Goal: Task Accomplishment & Management: Complete application form

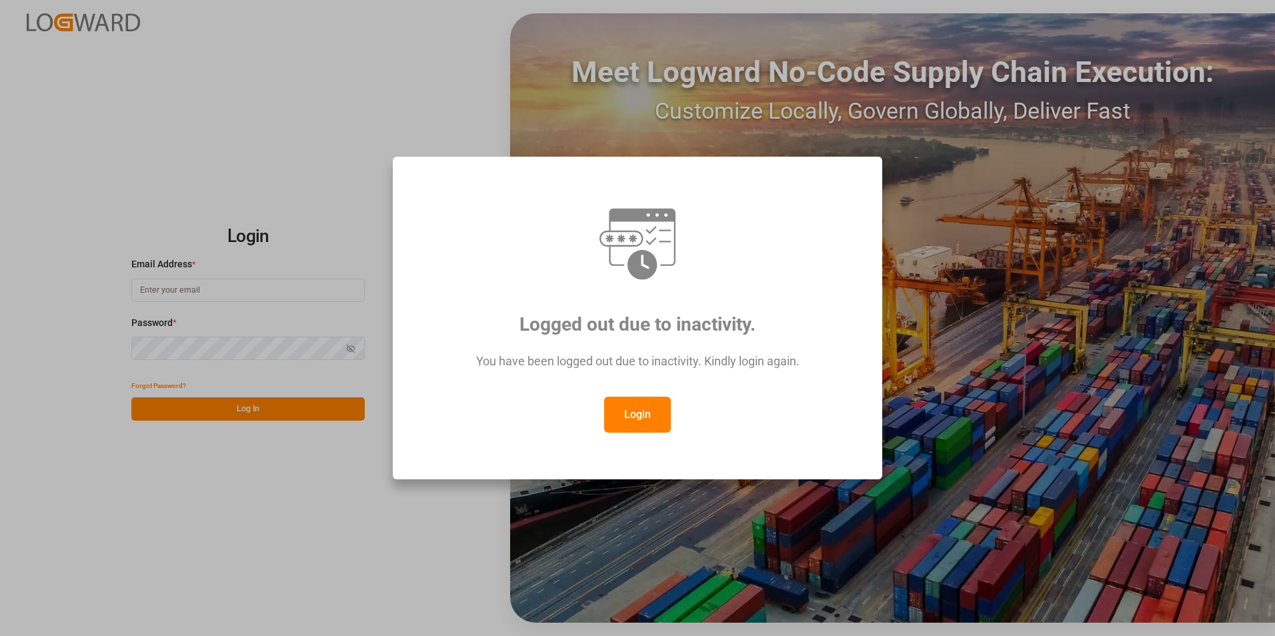
click at [642, 412] on button "Login" at bounding box center [637, 415] width 67 height 36
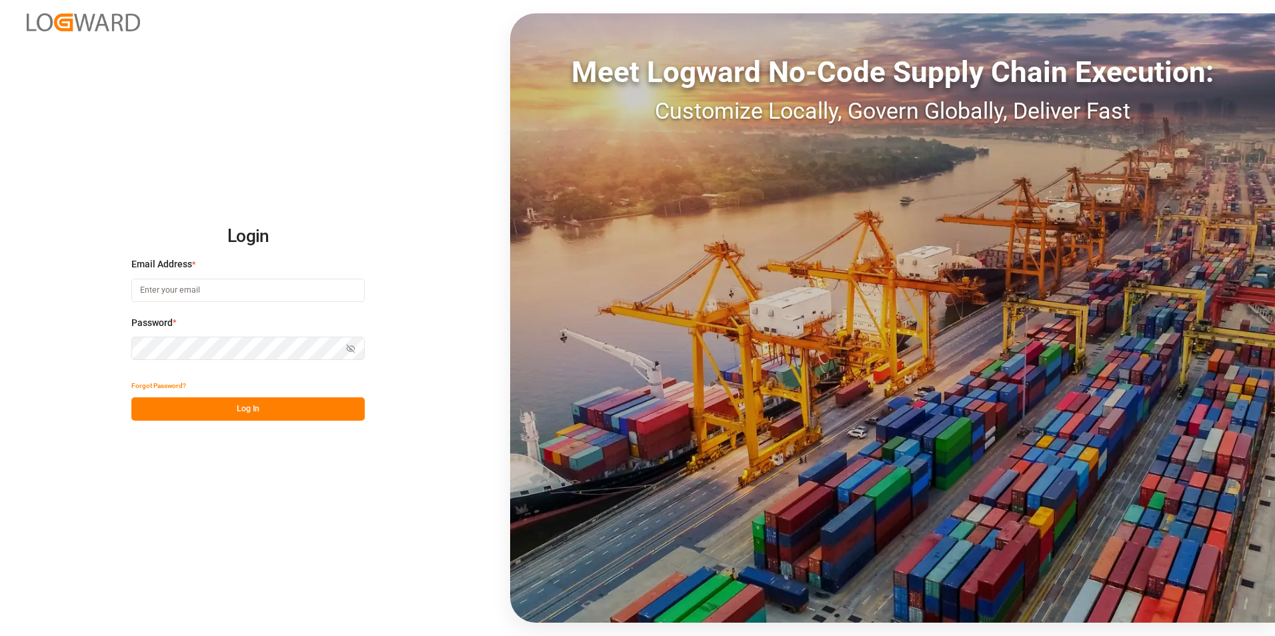
click at [233, 291] on input at bounding box center [247, 290] width 233 height 23
paste input "[EMAIL_ADDRESS][PERSON_NAME][DOMAIN_NAME]"
type input "[EMAIL_ADDRESS][PERSON_NAME][DOMAIN_NAME]"
click at [251, 405] on button "Log In" at bounding box center [247, 408] width 233 height 23
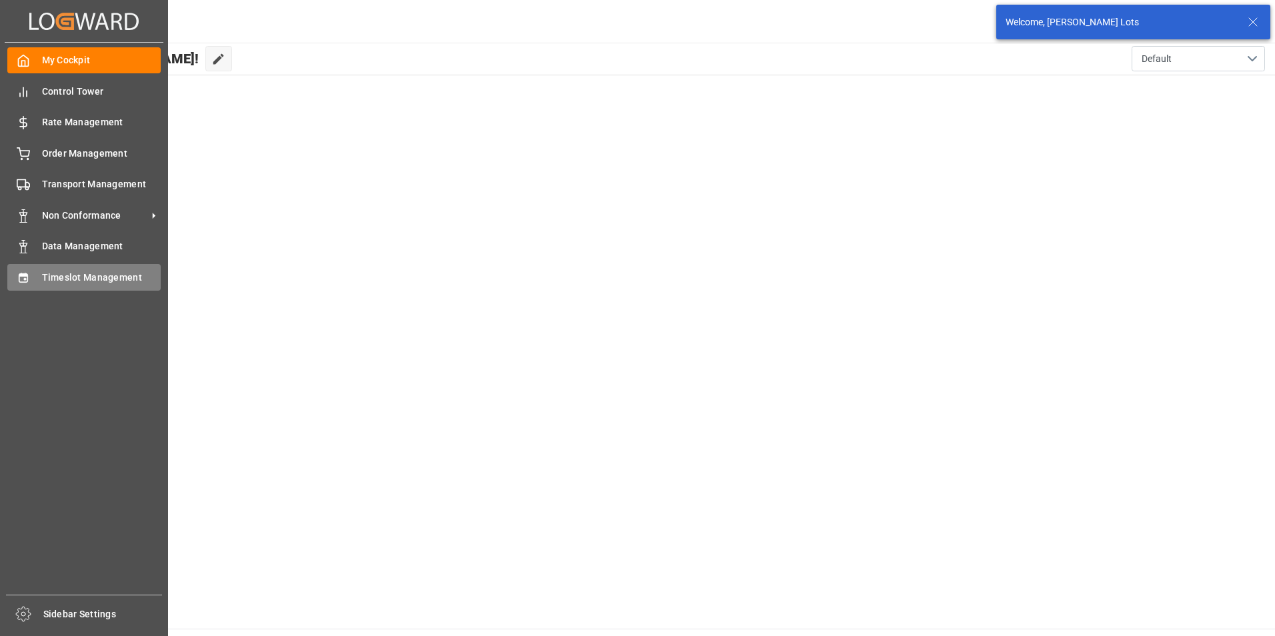
click at [63, 273] on span "Timeslot Management" at bounding box center [101, 278] width 119 height 14
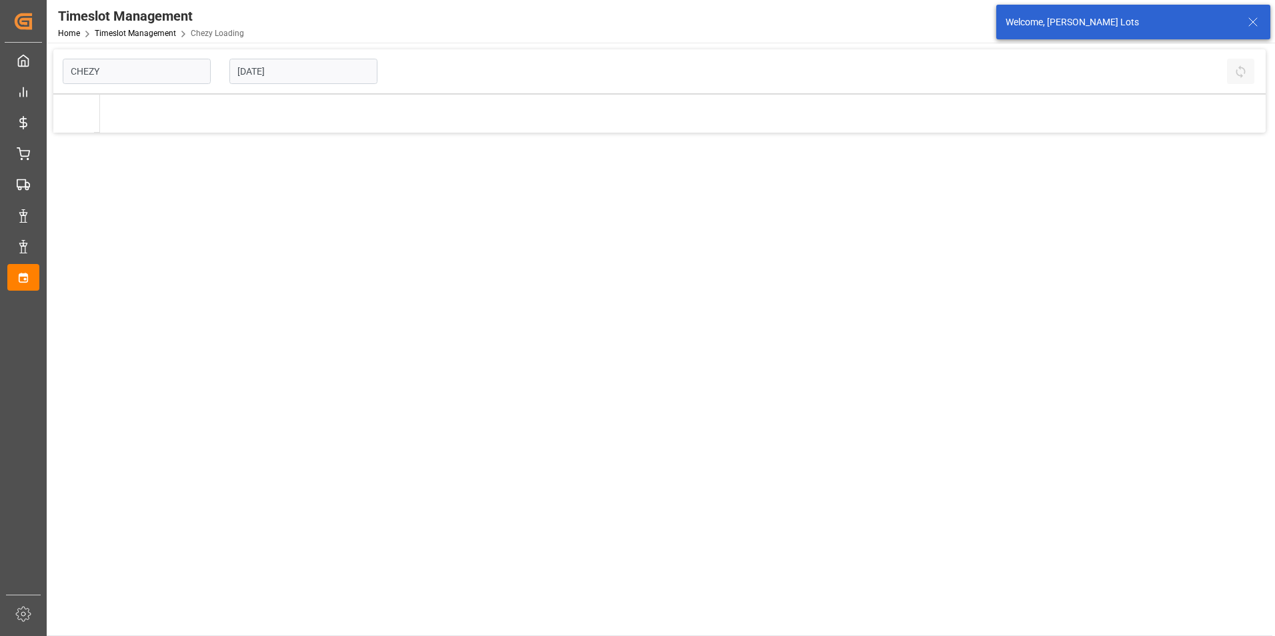
type input "Chezy Loading"
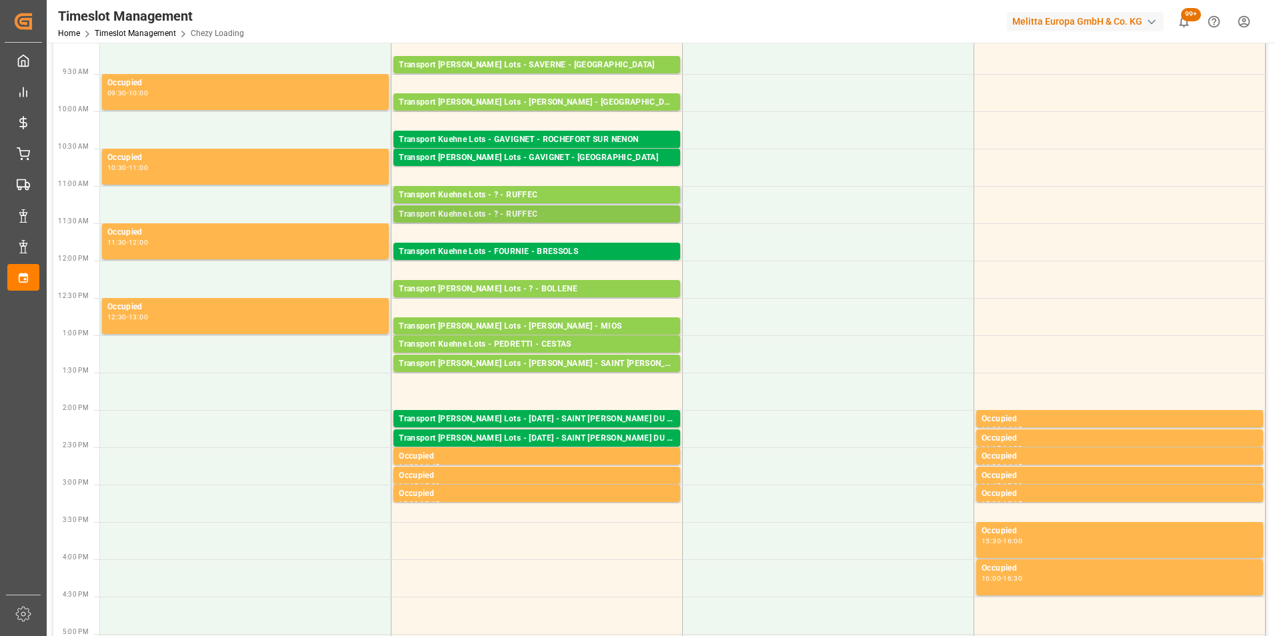
scroll to position [200, 0]
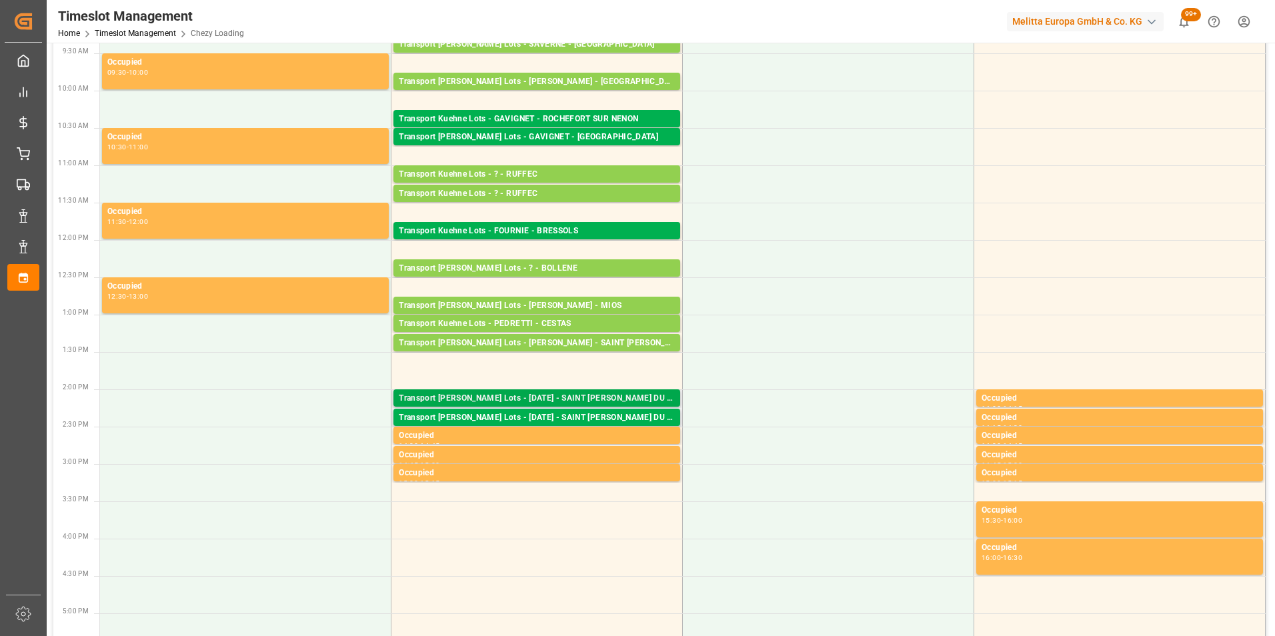
click at [627, 401] on div "Transport [PERSON_NAME] Lots - [DATE] - SAINT [PERSON_NAME] DU CRAU" at bounding box center [537, 398] width 276 height 13
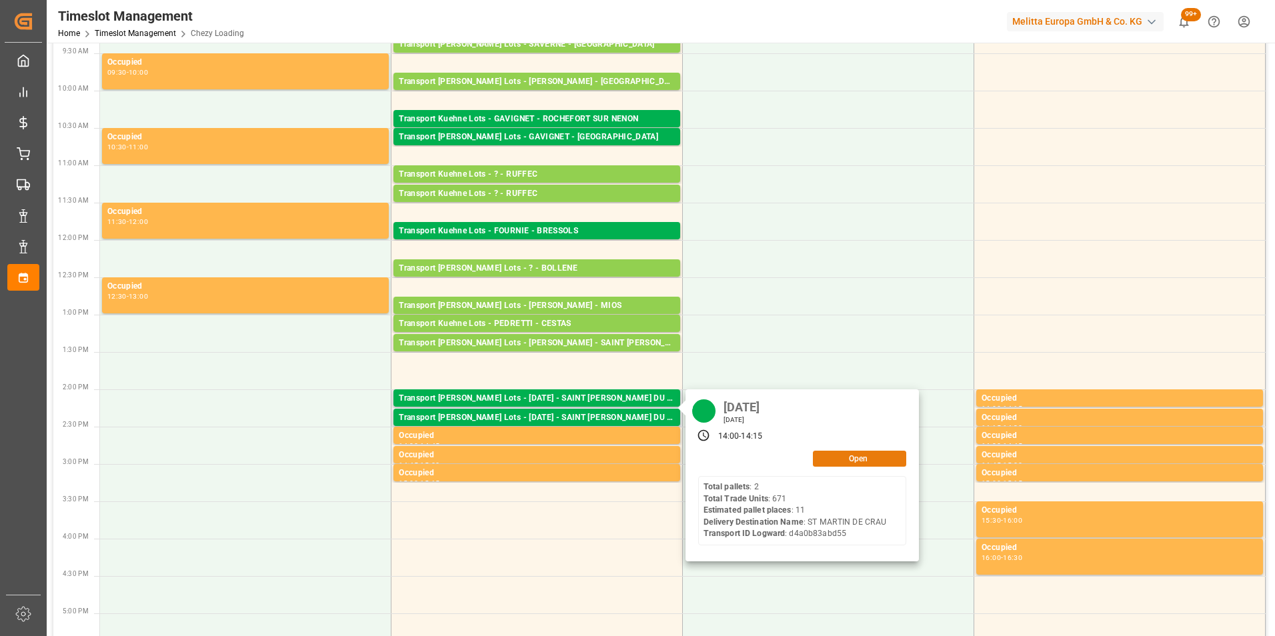
click at [842, 453] on button "Open" at bounding box center [859, 459] width 93 height 16
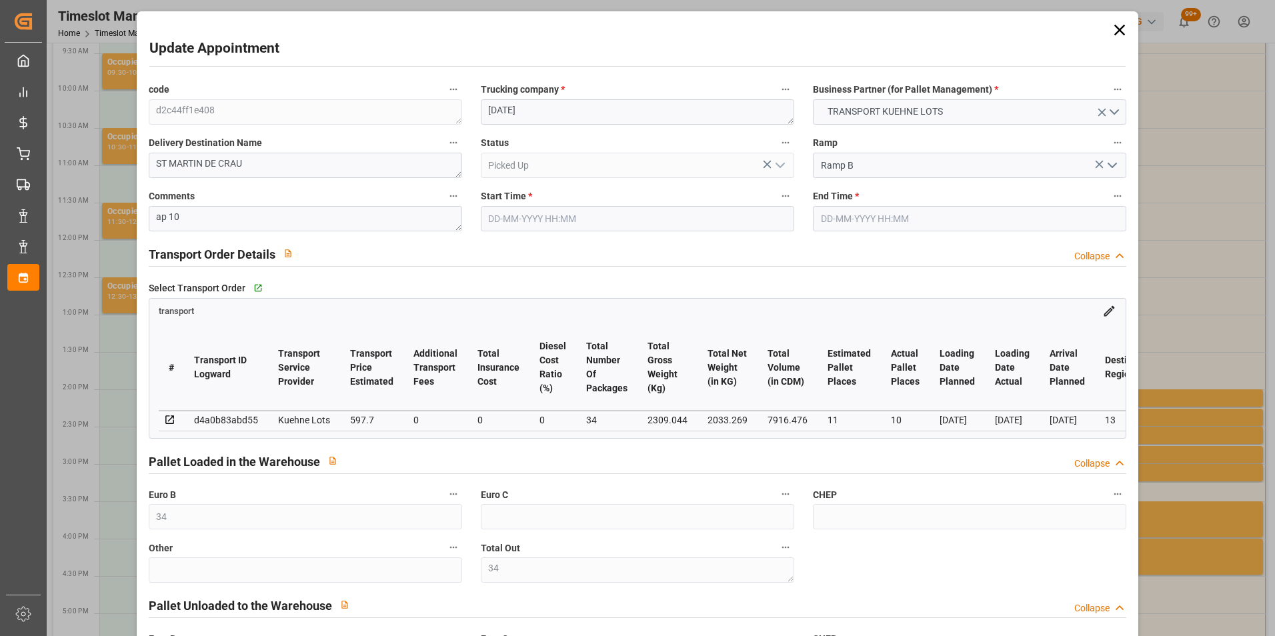
type input "34"
type input "11"
type input "10"
type input "597.7"
type input "0"
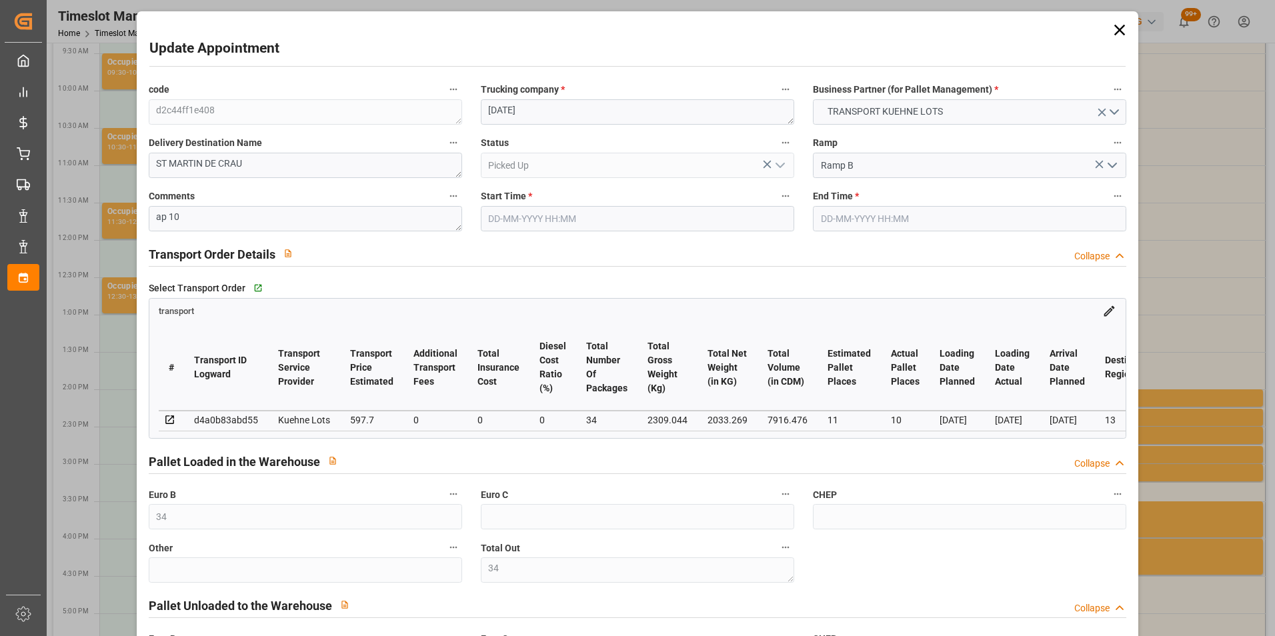
type input "0"
type input "597.7"
type input "0"
type input "34"
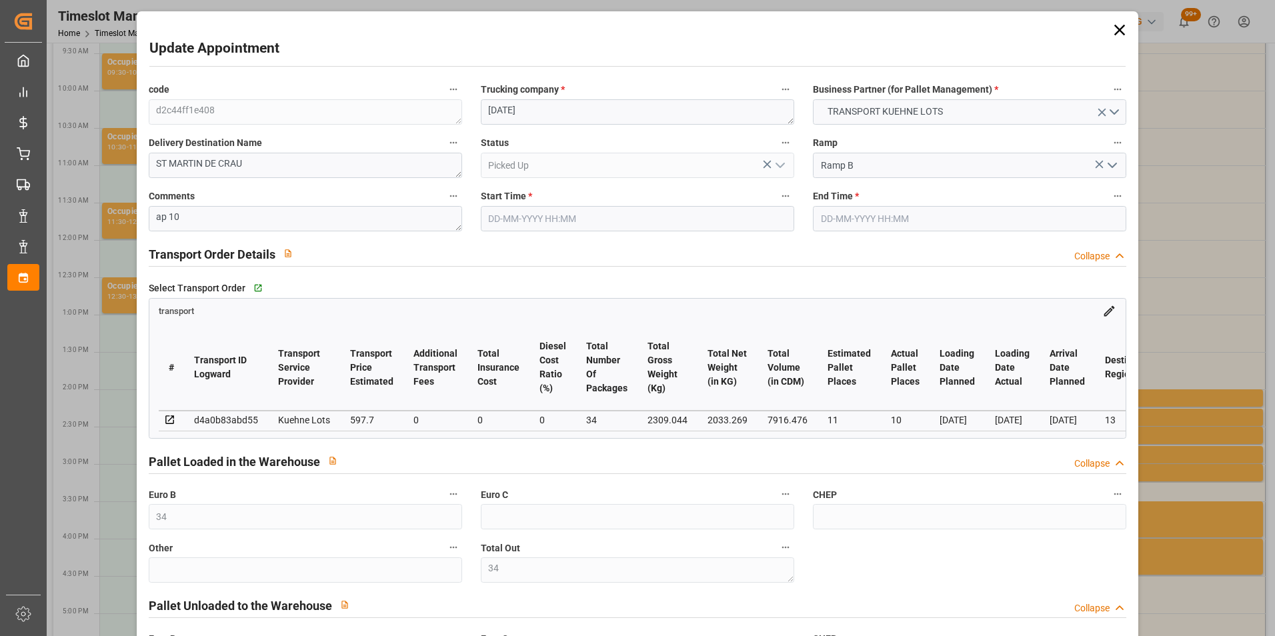
type input "2033.269"
type input "3403.876"
type input "7916.476"
type input "13"
type input "2"
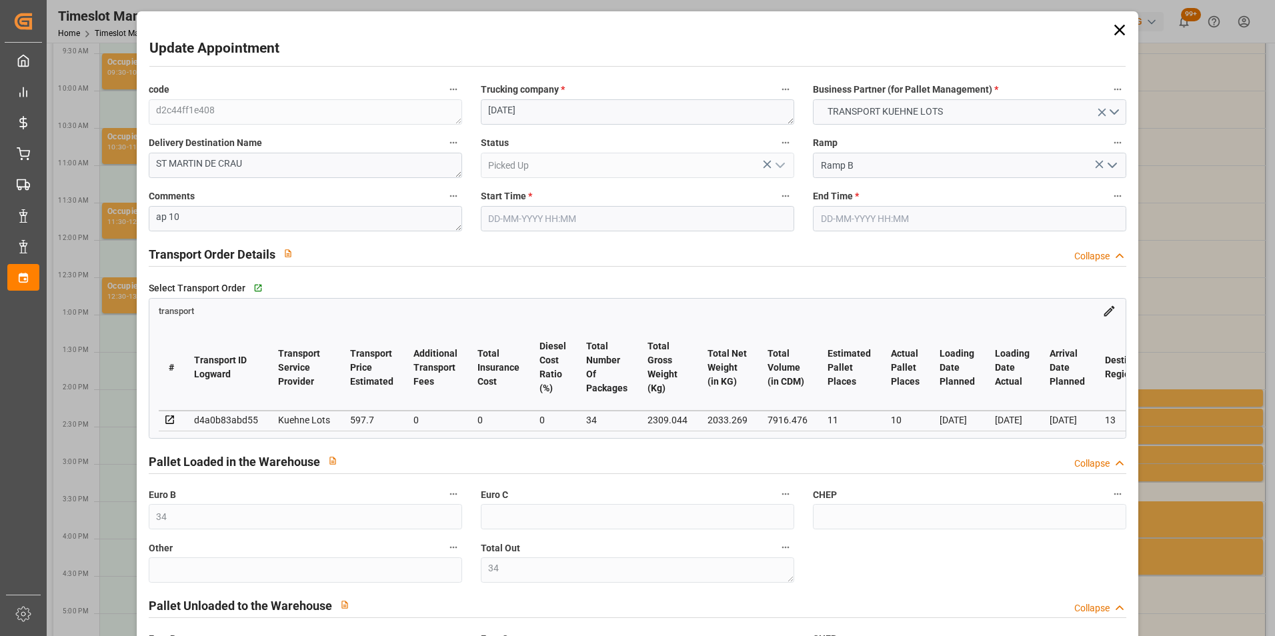
type input "671"
type input "34"
type input "101"
type input "2309.044"
type input "0"
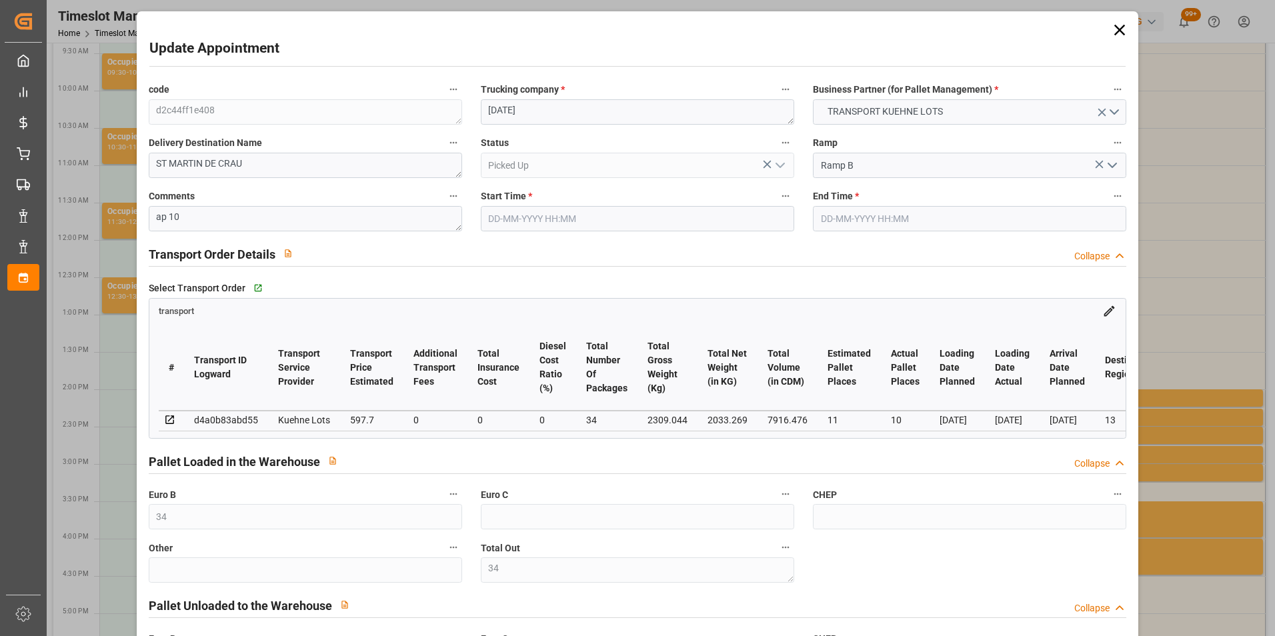
type input "10767.6795"
type input "0"
type input "21"
type input "80"
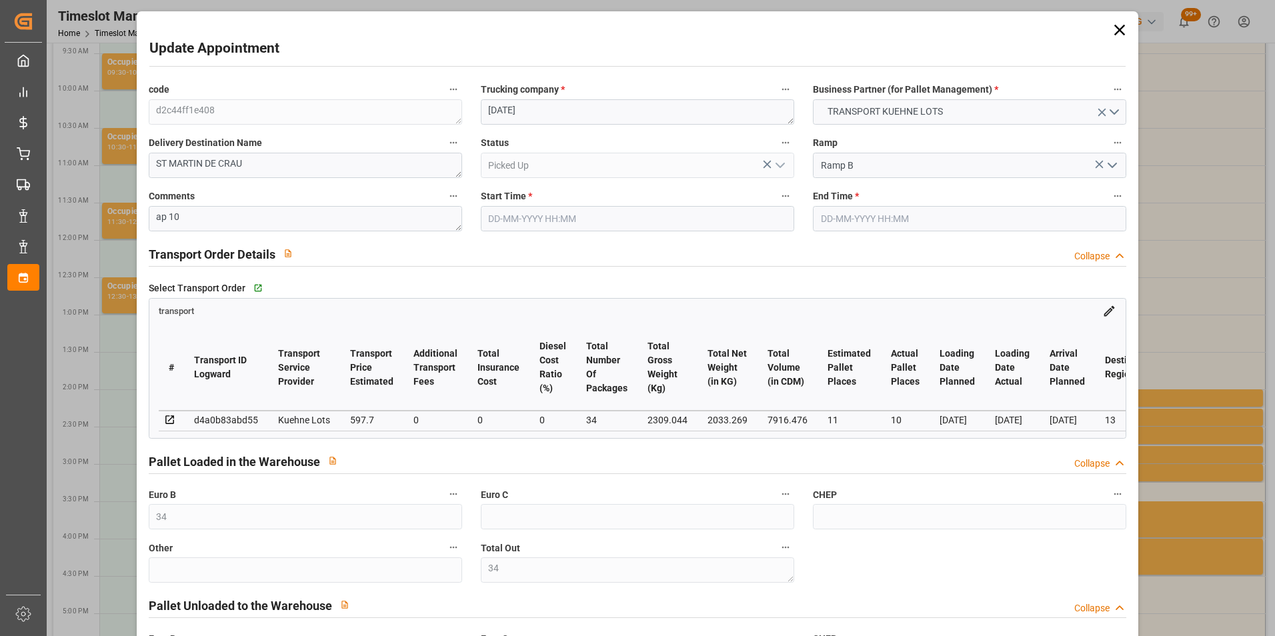
type input "[DATE] 14:00"
type input "[DATE] 14:15"
type input "[DATE] 15:06"
type input "[DATE] 12:19"
type input "[DATE]"
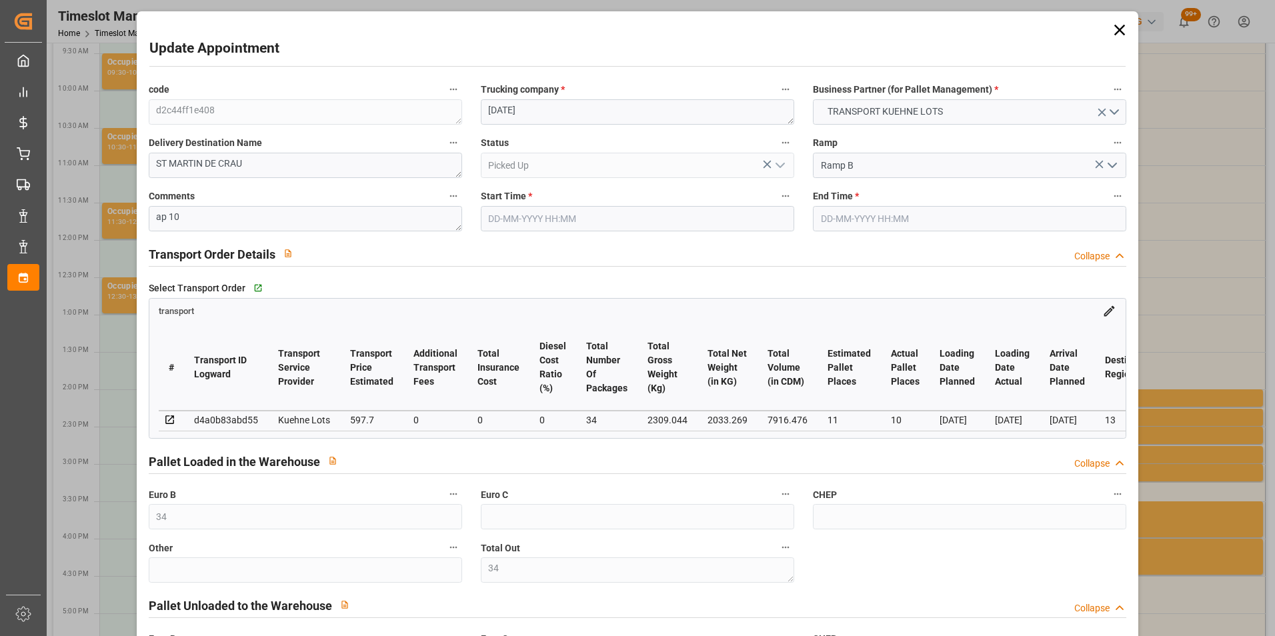
type input "[DATE]"
click at [141, 469] on div "Pallet Loaded in the Warehouse Collapse" at bounding box center [637, 462] width 997 height 38
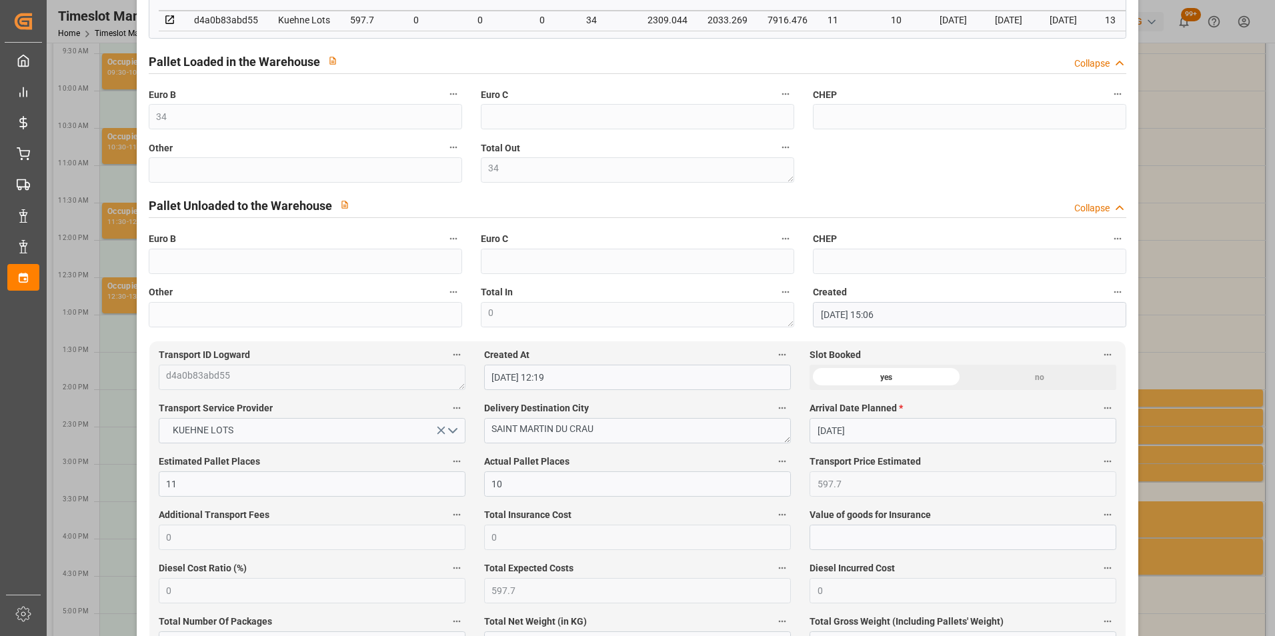
scroll to position [333, 0]
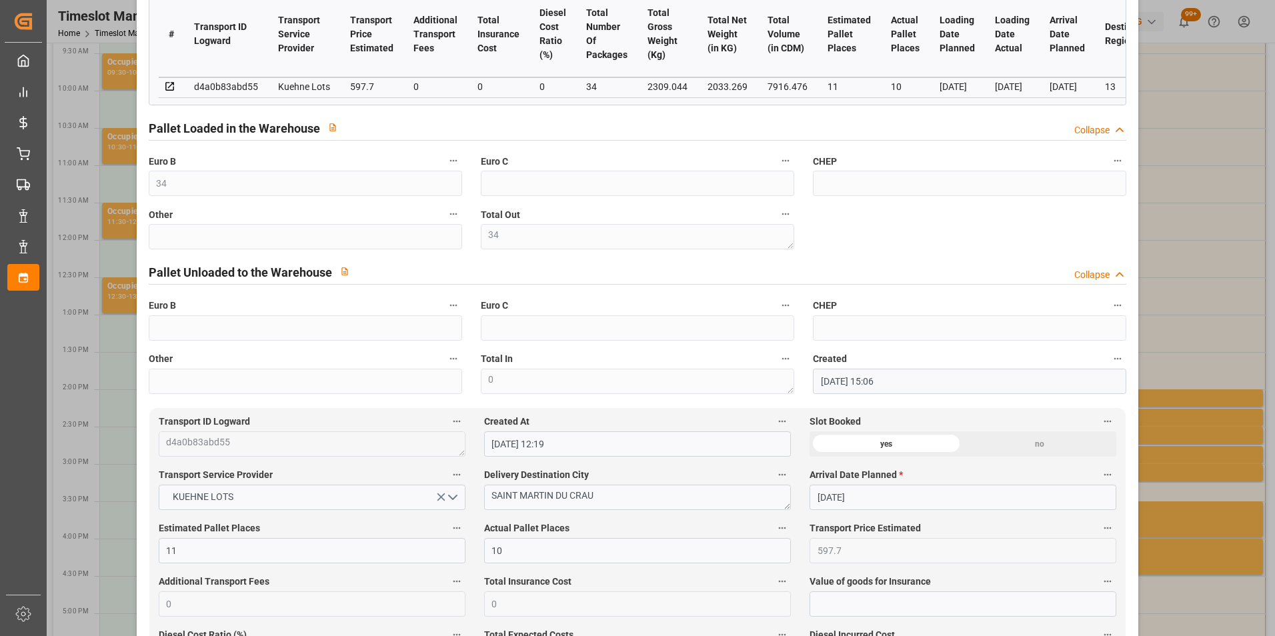
drag, startPoint x: 1185, startPoint y: 274, endPoint x: 1175, endPoint y: 269, distance: 11.3
click at [1185, 274] on div "Update Appointment code d2c44ff1e408 Trucking company * [DATE] Business Partner…" at bounding box center [637, 318] width 1275 height 636
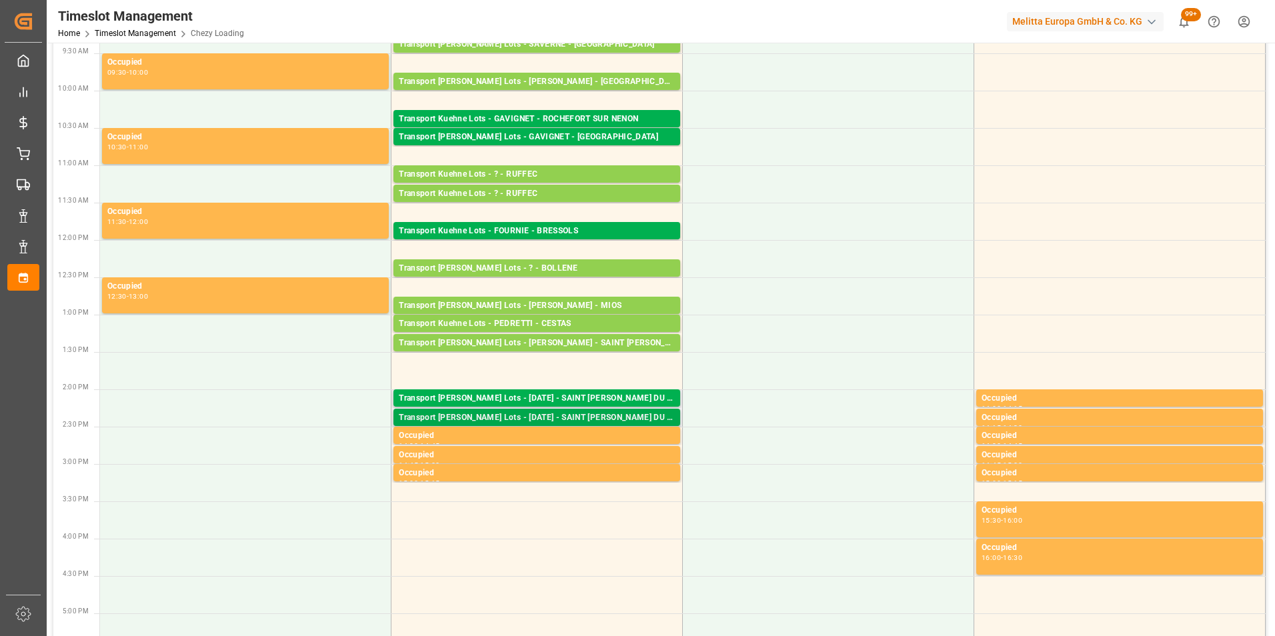
click at [639, 419] on div "Transport [PERSON_NAME] Lots - [DATE] - SAINT [PERSON_NAME] DU CRAU" at bounding box center [537, 417] width 276 height 13
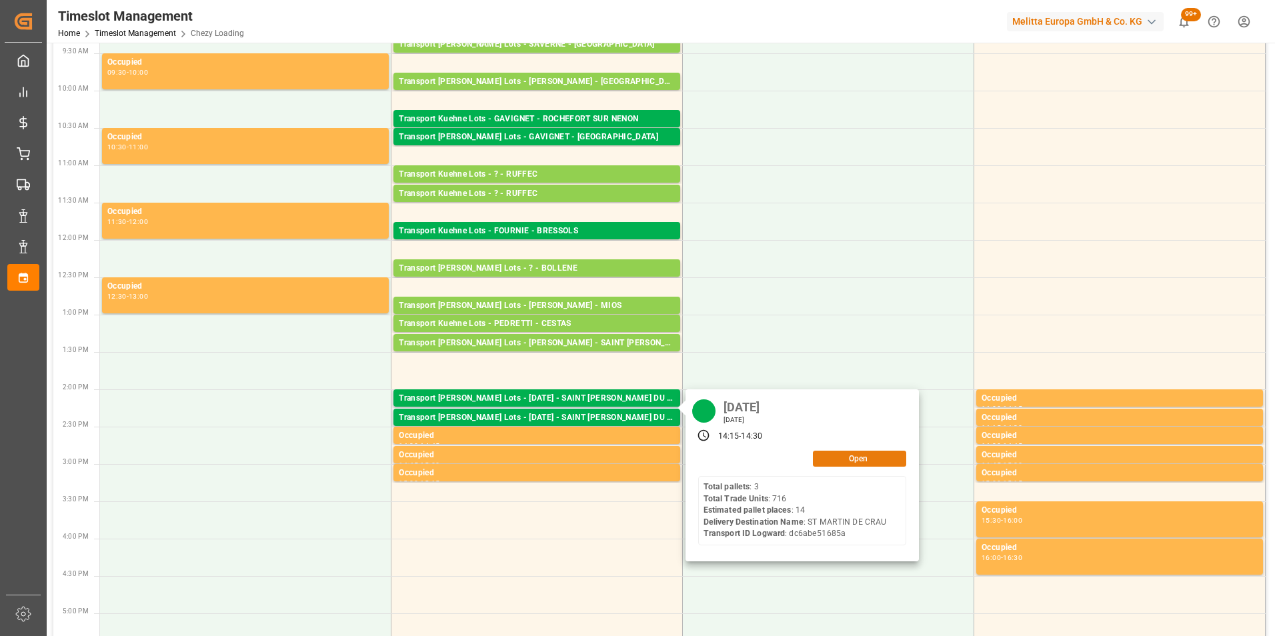
click at [860, 459] on button "Open" at bounding box center [859, 459] width 93 height 16
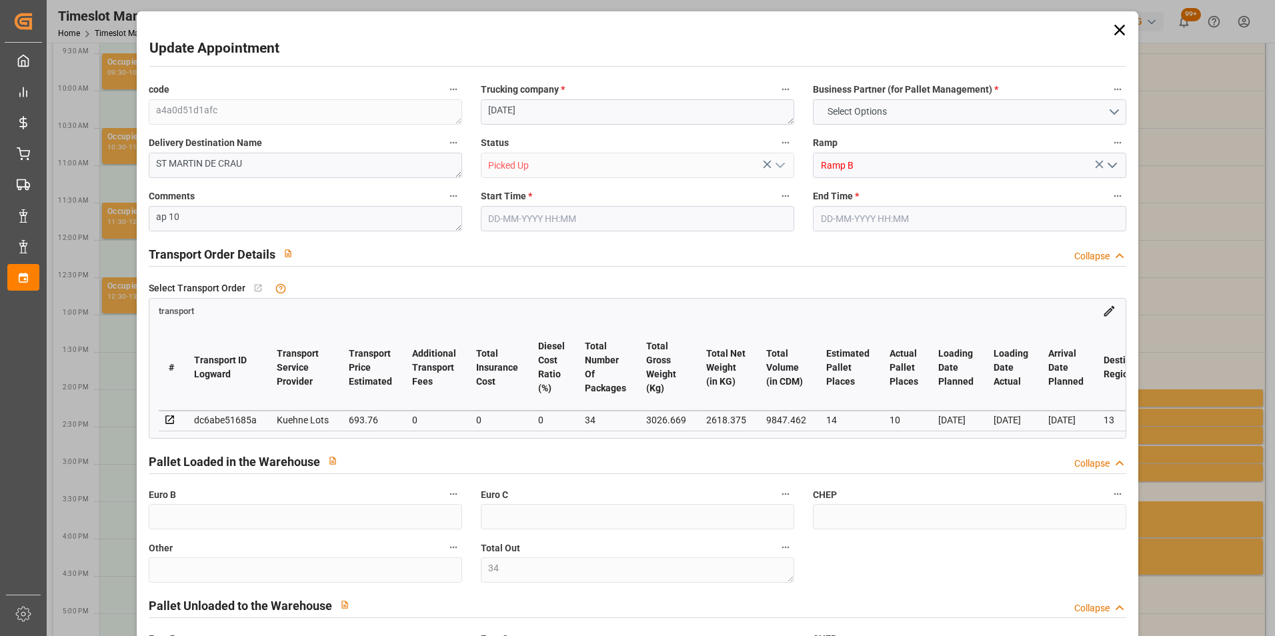
type input "34"
type input "14"
type input "10"
type input "693.76"
type input "0"
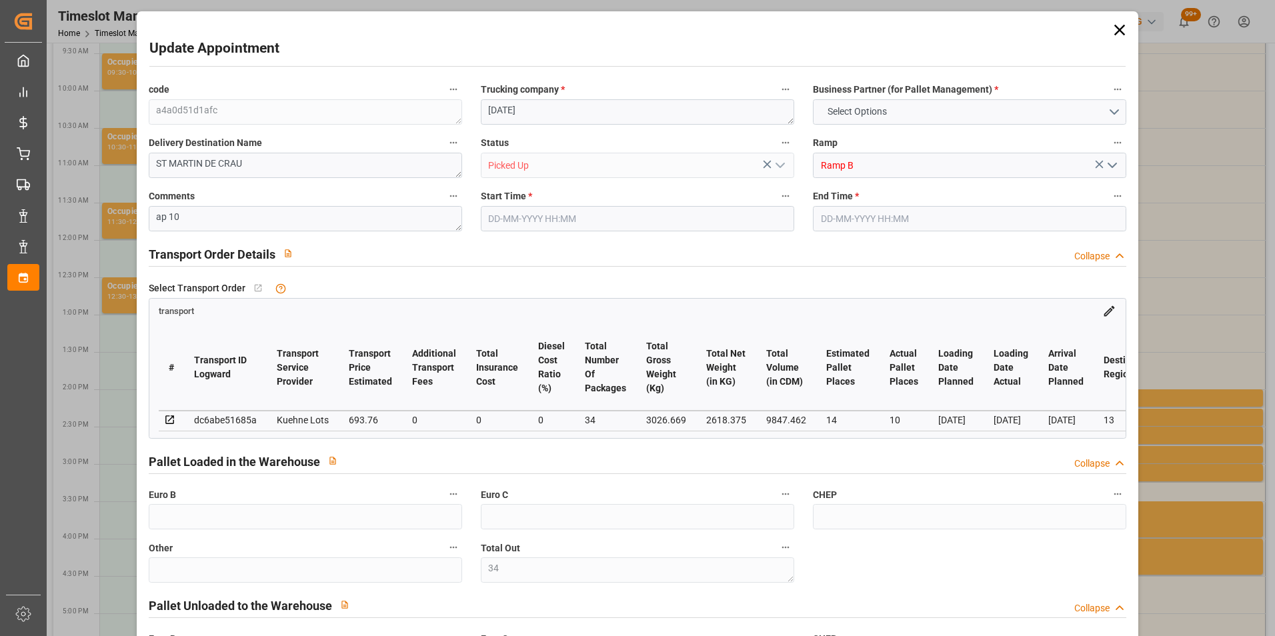
type input "0"
type input "693.76"
type input "0"
type input "34"
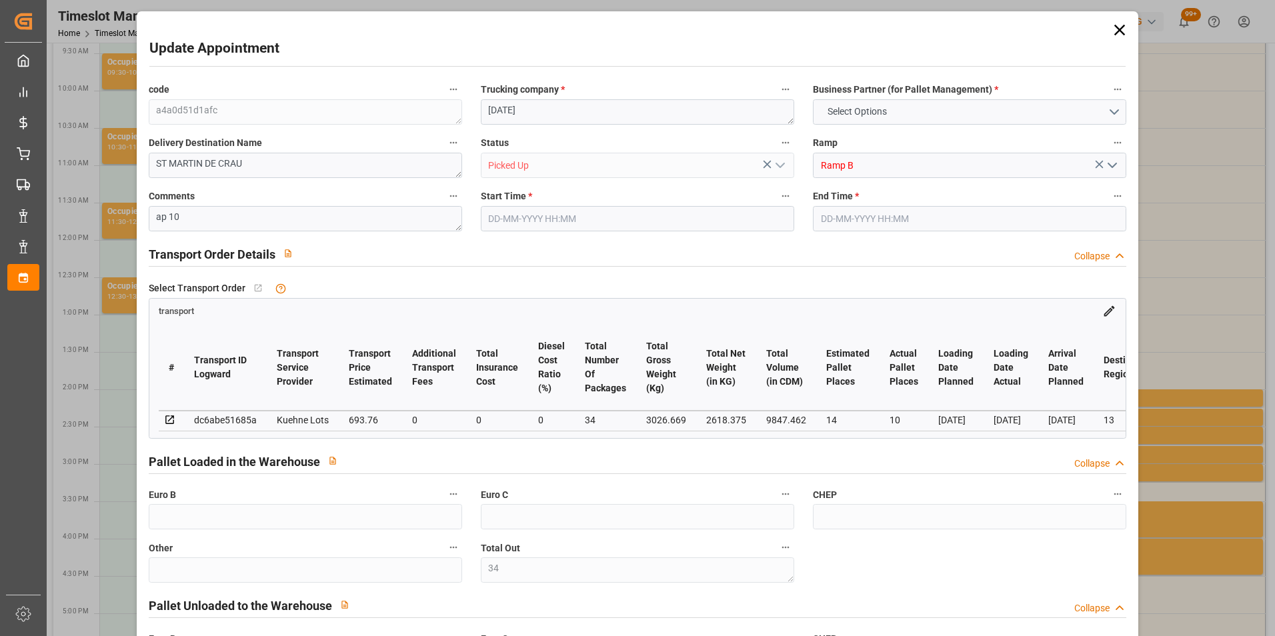
type input "2618.375"
type input "4305.709"
type input "9847.462"
type input "13"
type input "3"
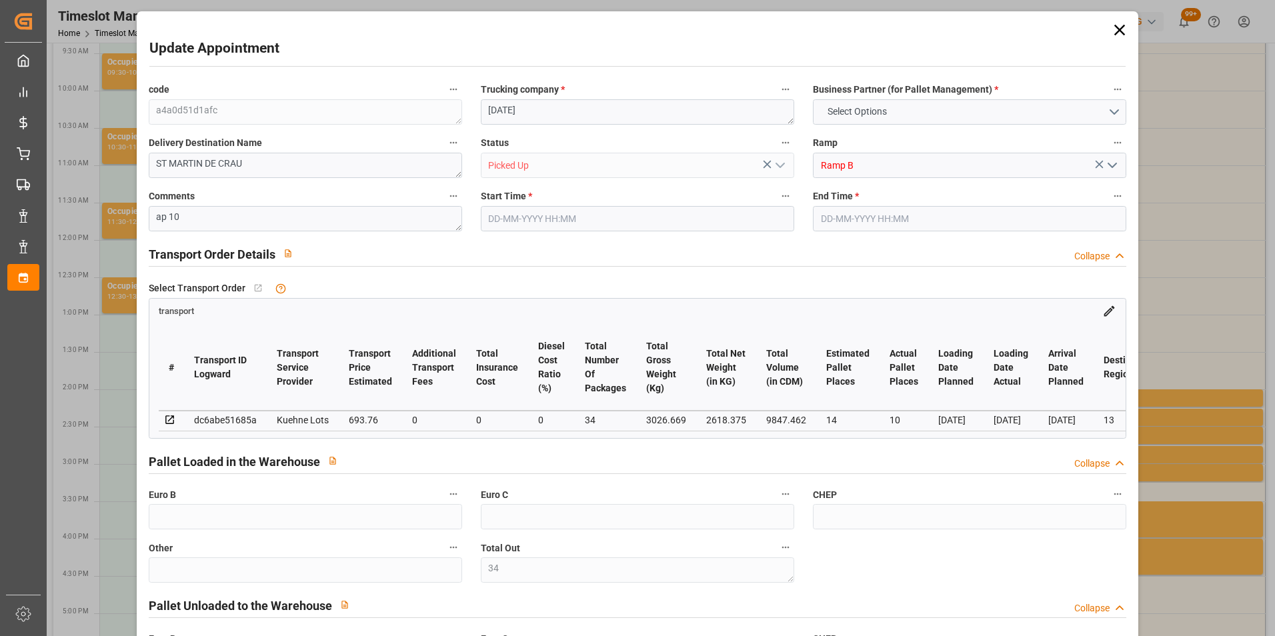
type input "716"
type input "34"
type input "101"
type input "3026.669"
type input "0"
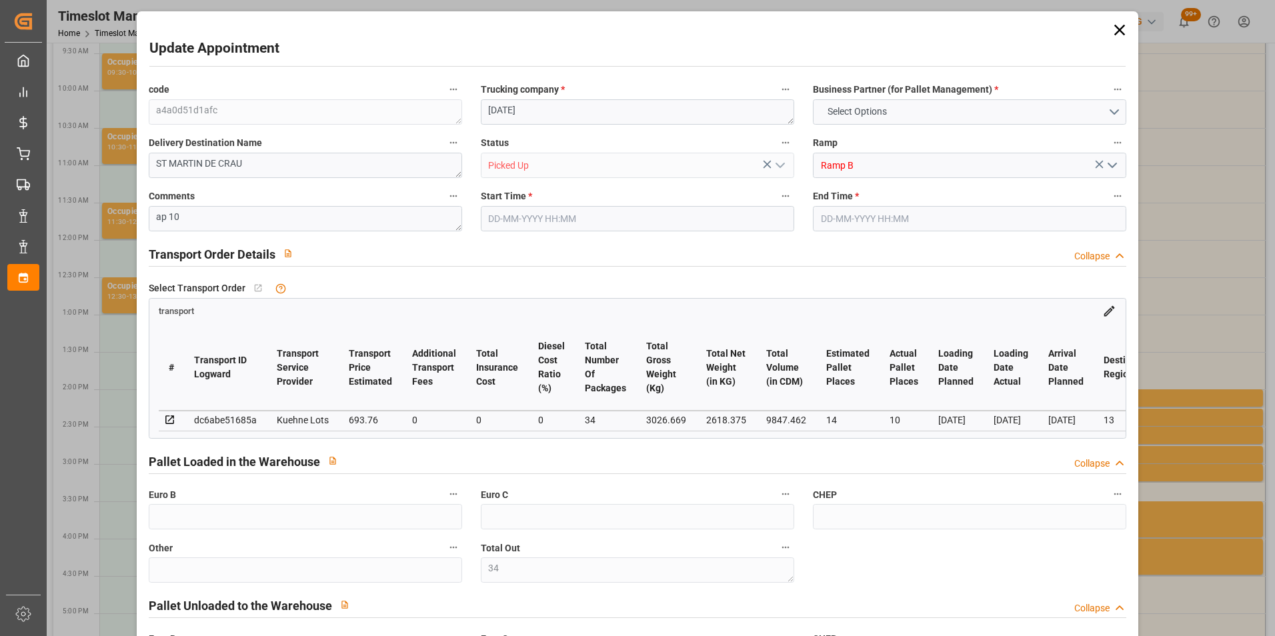
type input "10767.6795"
type input "0"
type input "21"
type input "80"
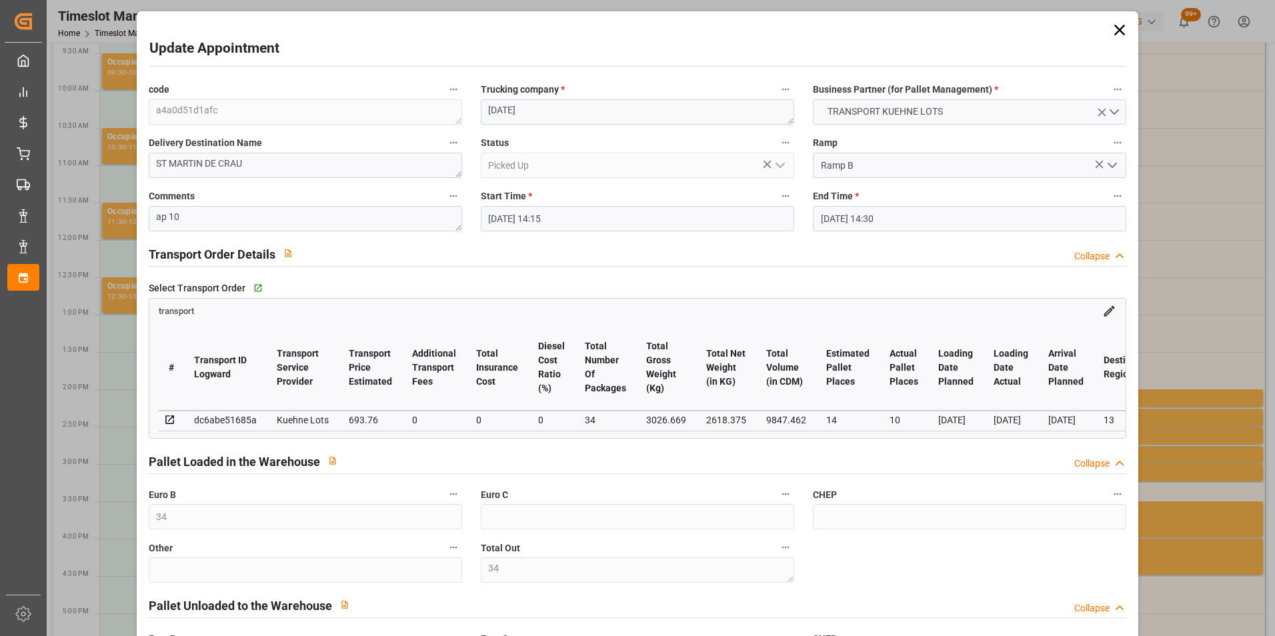
type input "[DATE] 14:15"
type input "[DATE] 14:30"
type input "[DATE] 15:07"
type input "[DATE] 11:26"
type input "[DATE]"
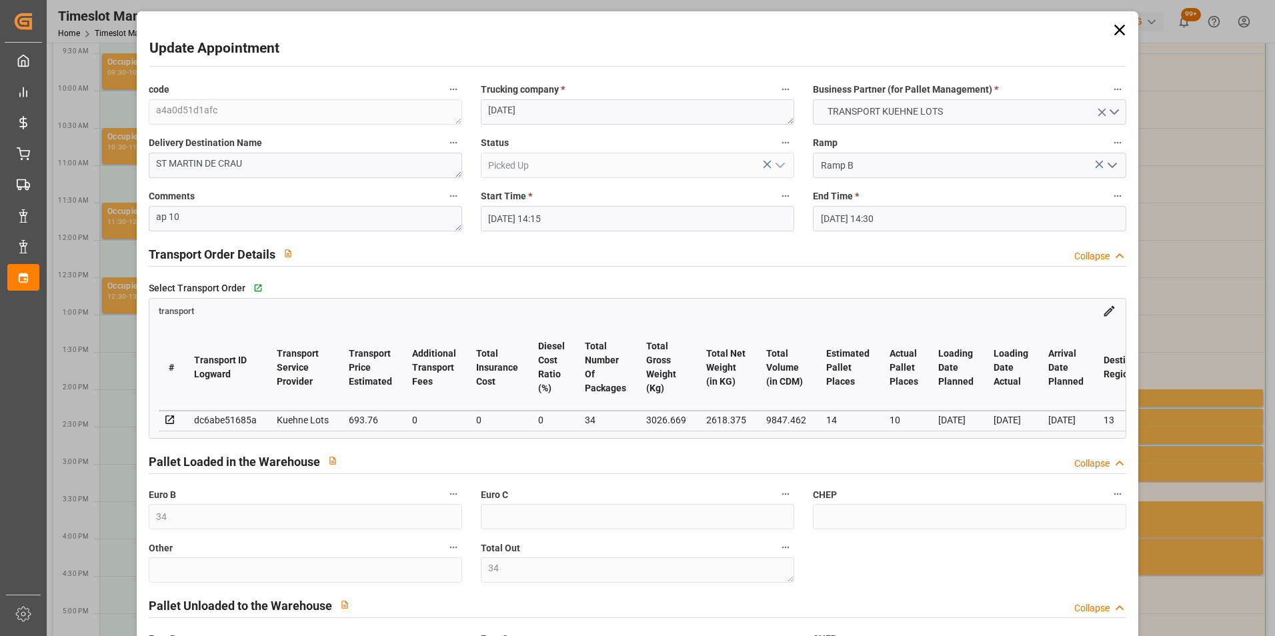
type input "[DATE]"
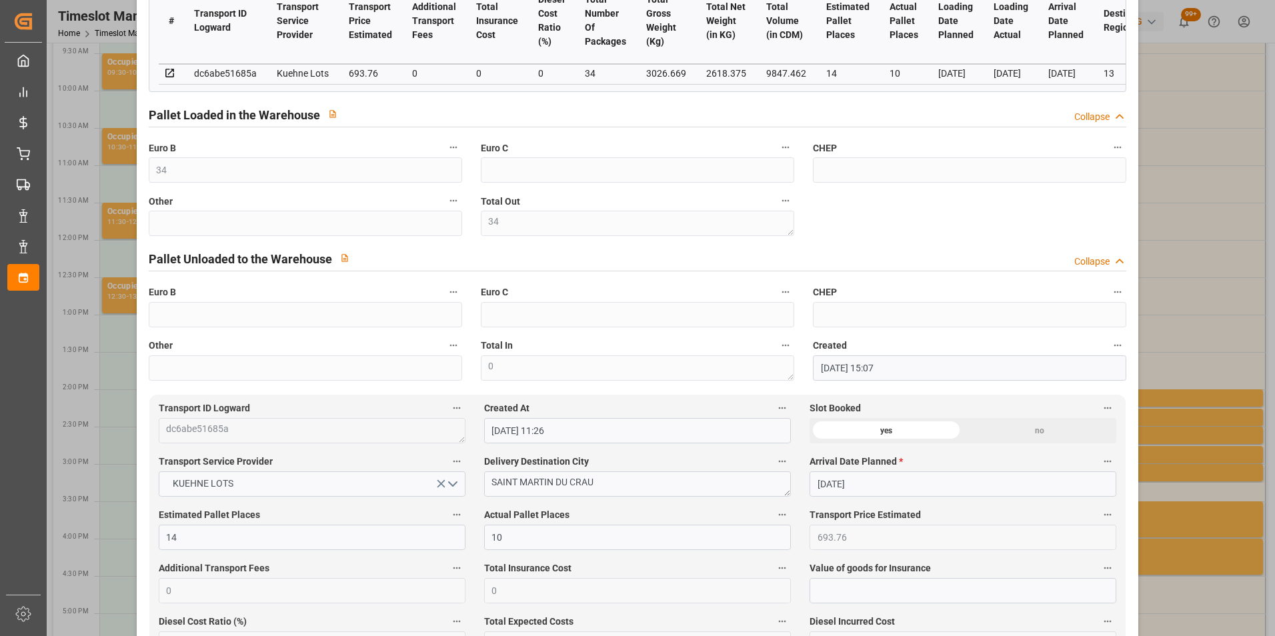
scroll to position [333, 0]
